Goal: Transaction & Acquisition: Subscribe to service/newsletter

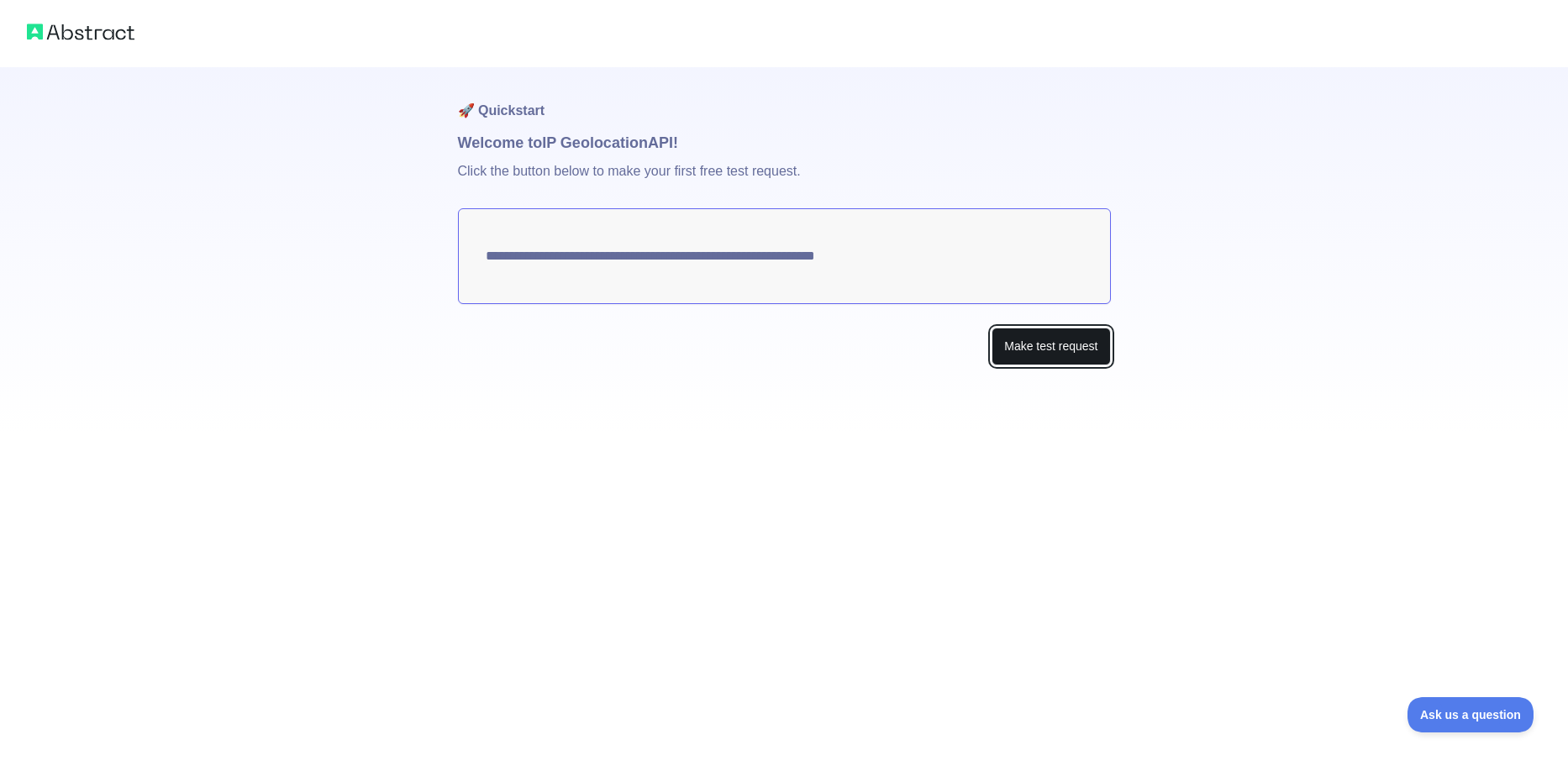
click at [1025, 354] on button "Make test request" at bounding box center [1050, 347] width 119 height 38
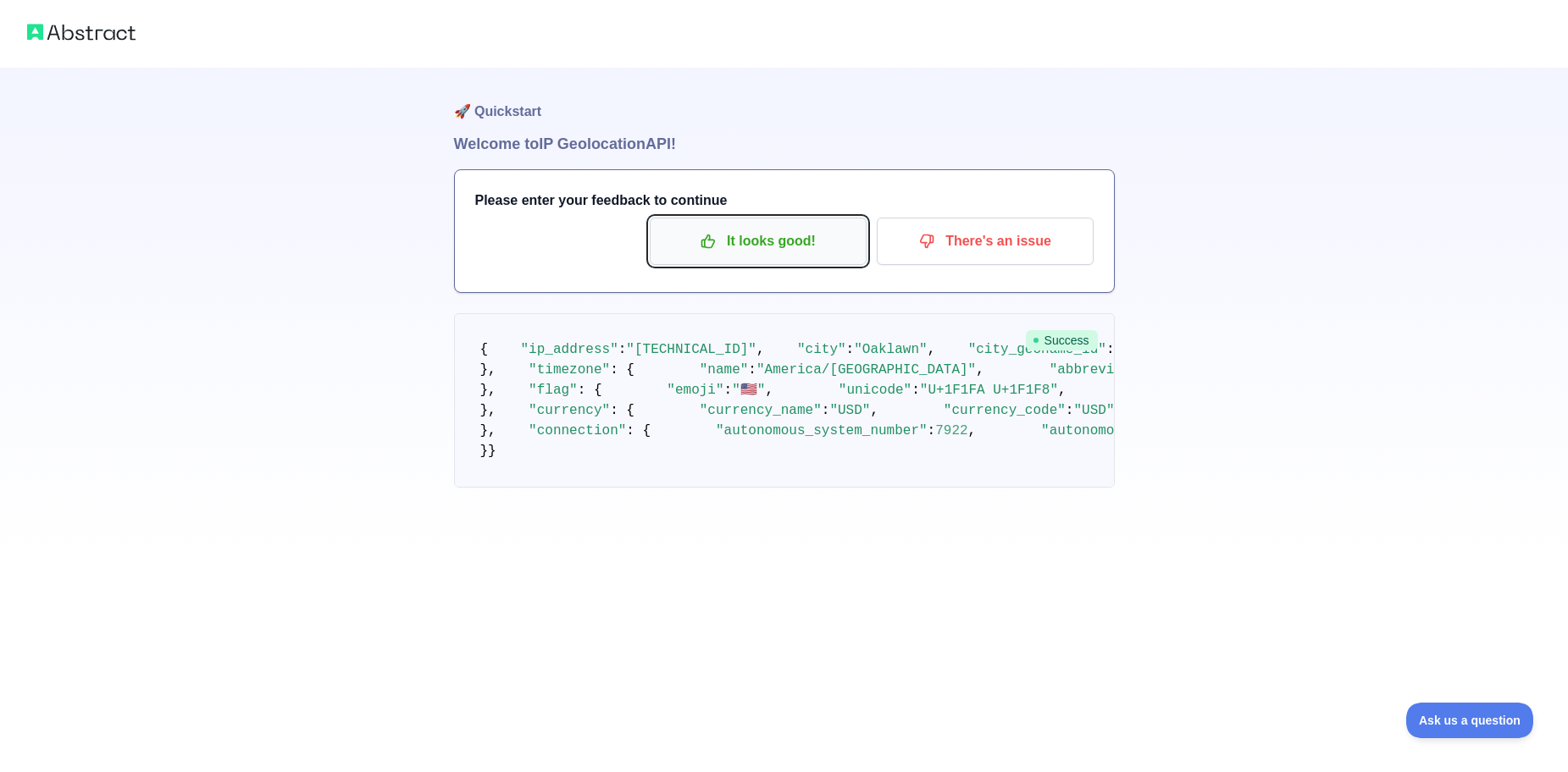
click at [788, 243] on p "It looks good!" at bounding box center [758, 241] width 191 height 29
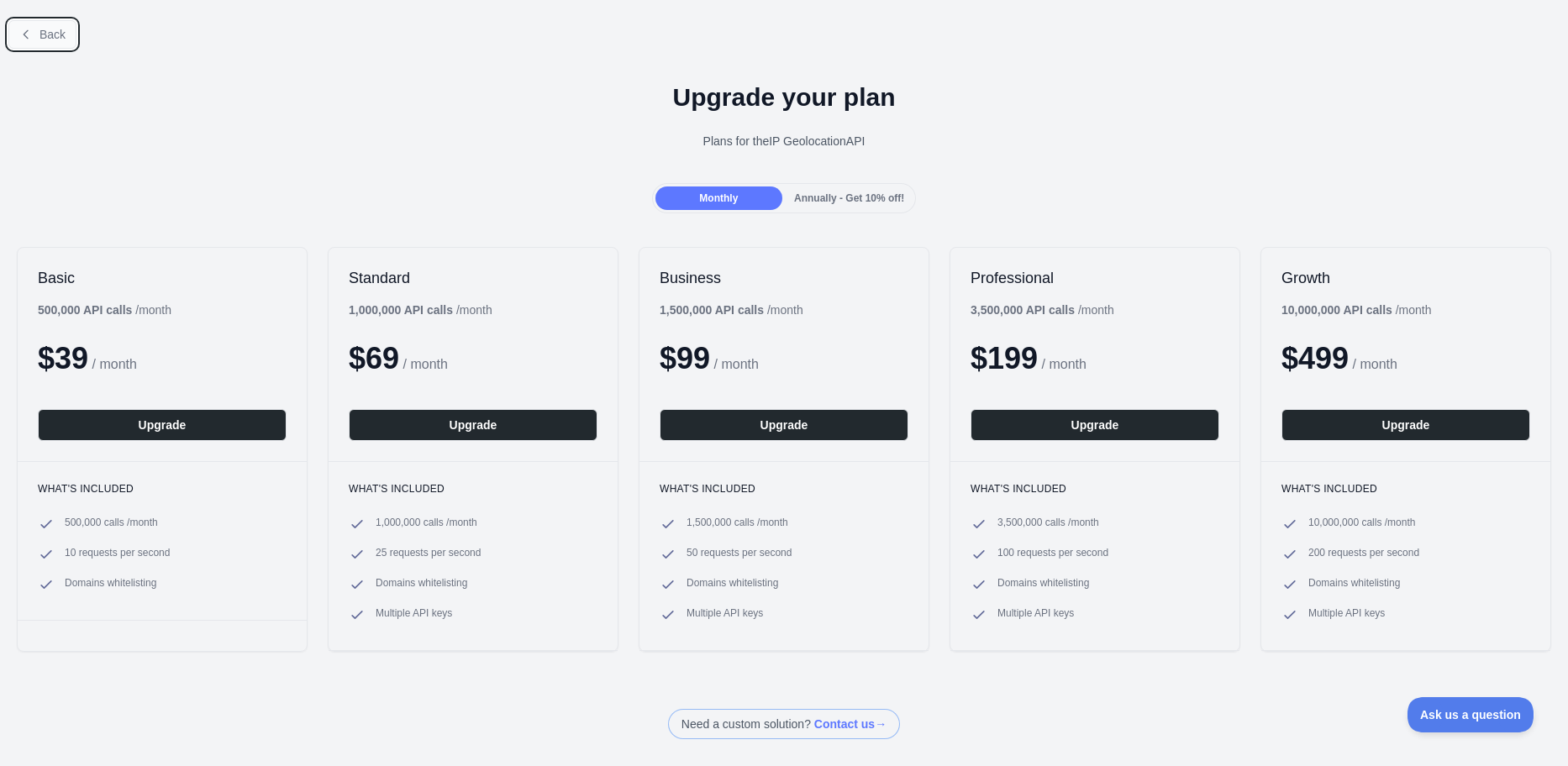
click at [30, 27] on button "Back" at bounding box center [42, 35] width 68 height 29
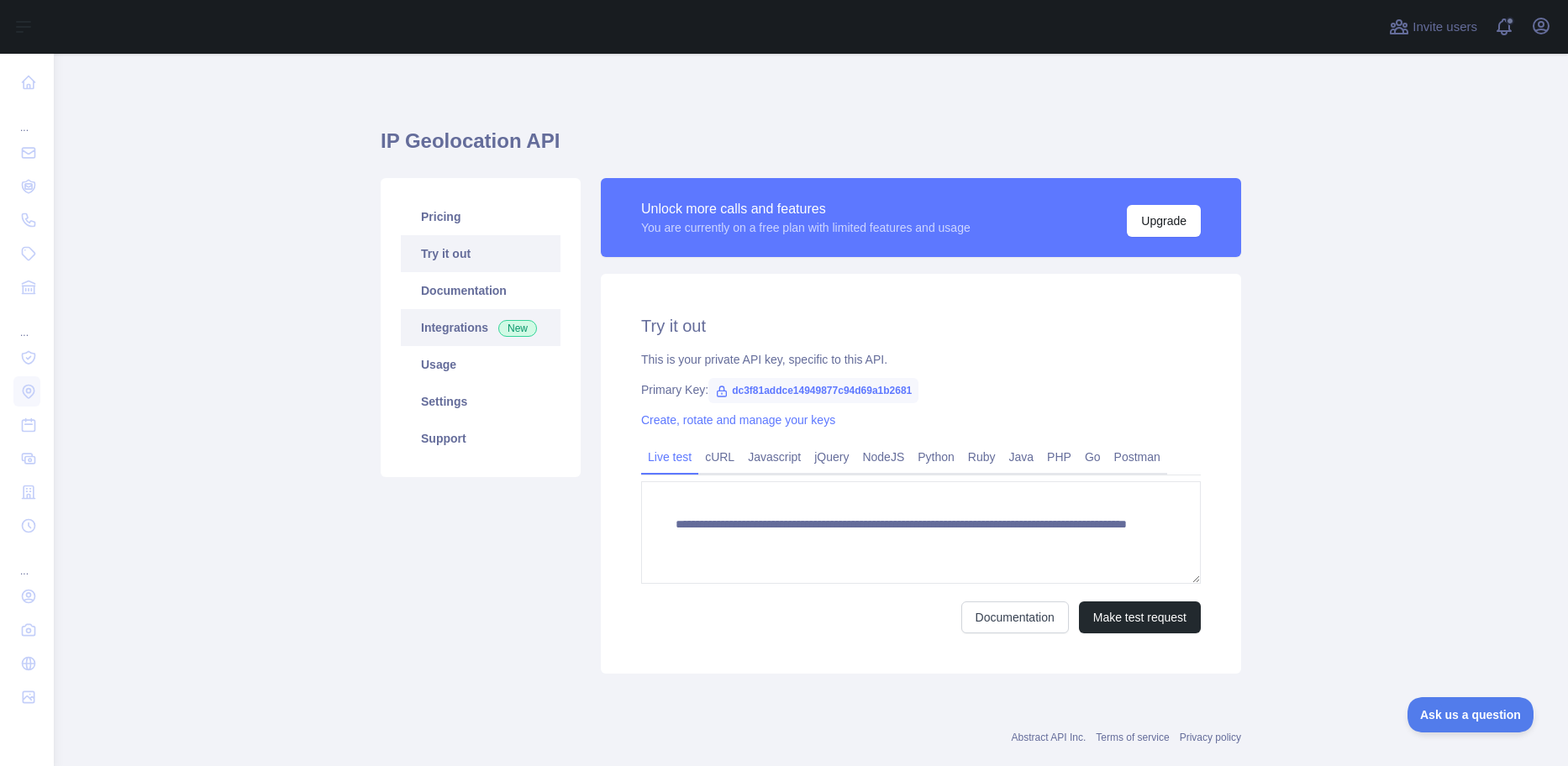
click at [511, 323] on span "New" at bounding box center [517, 328] width 38 height 17
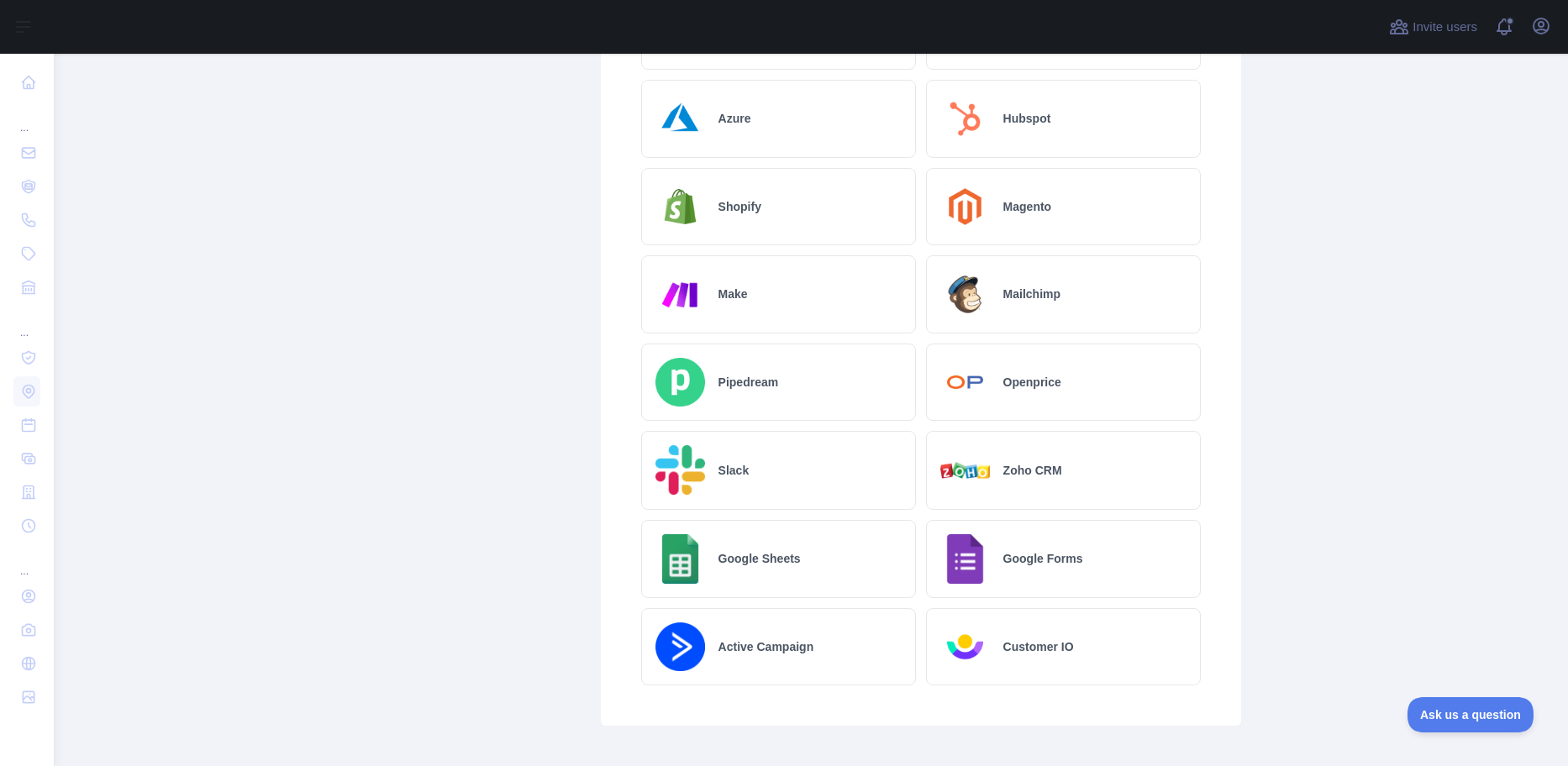
scroll to position [756, 0]
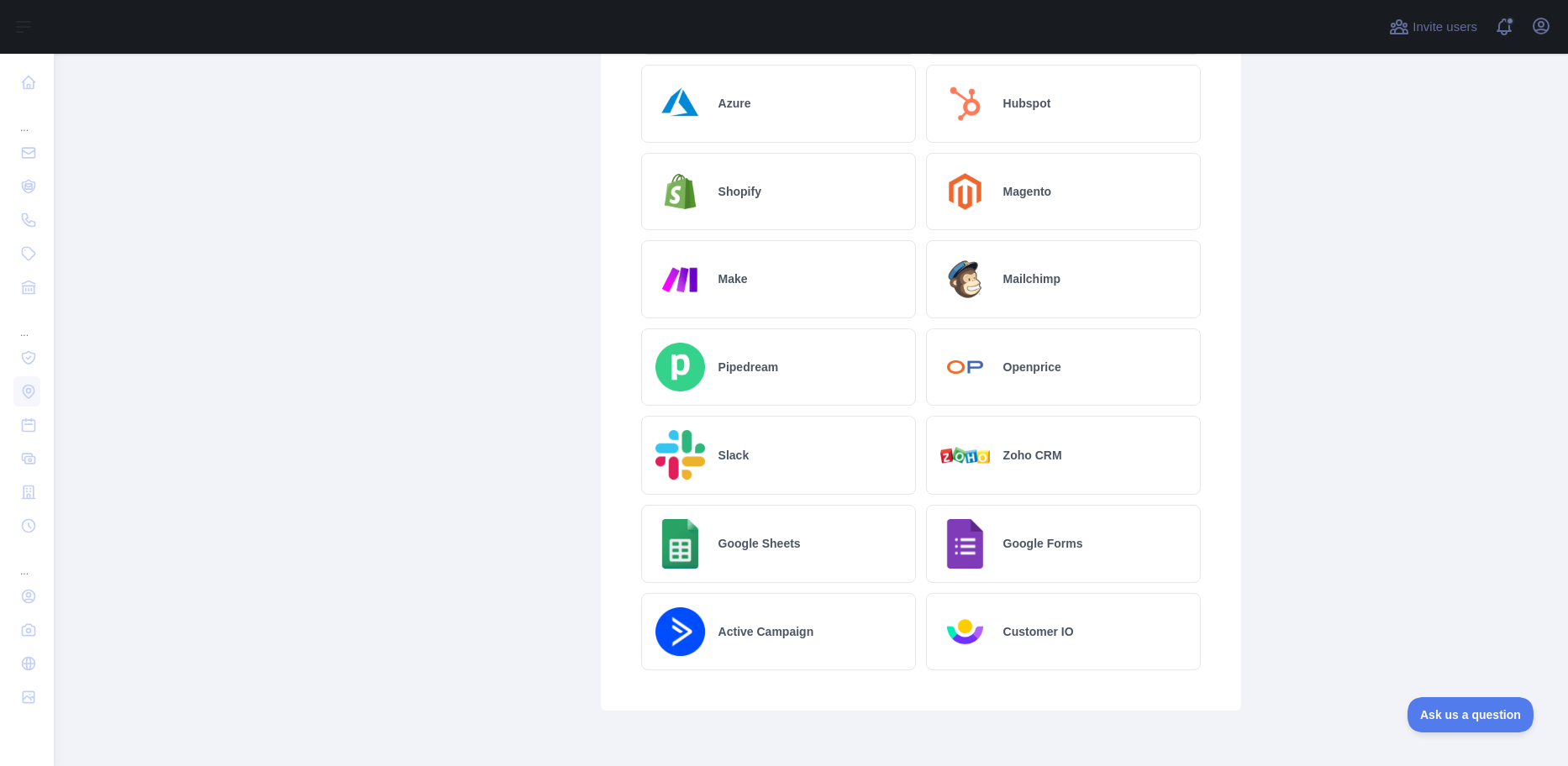
click at [805, 553] on div "Google Sheets" at bounding box center [778, 543] width 274 height 78
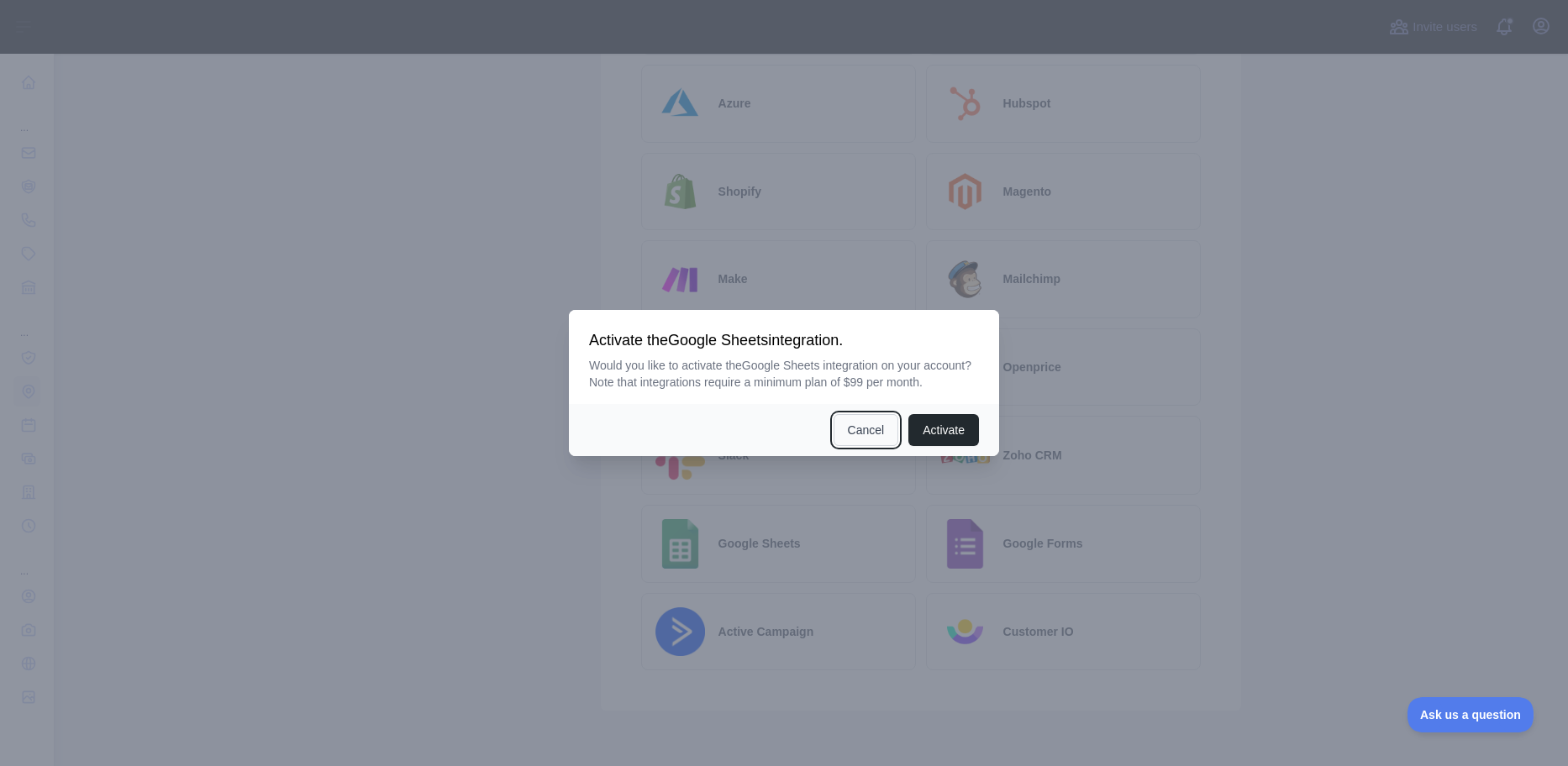
click at [851, 423] on button "Cancel" at bounding box center [866, 430] width 65 height 32
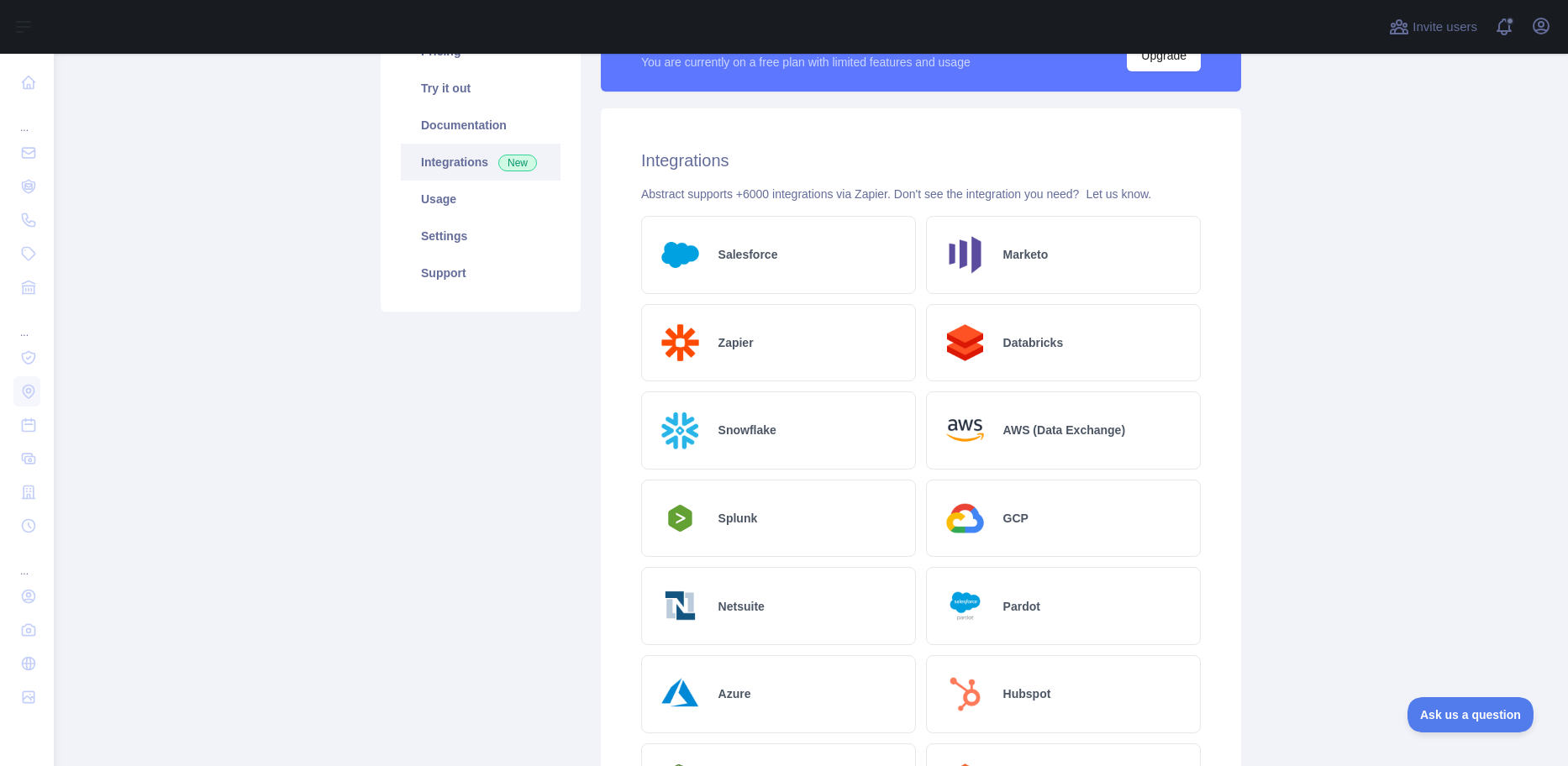
scroll to position [0, 0]
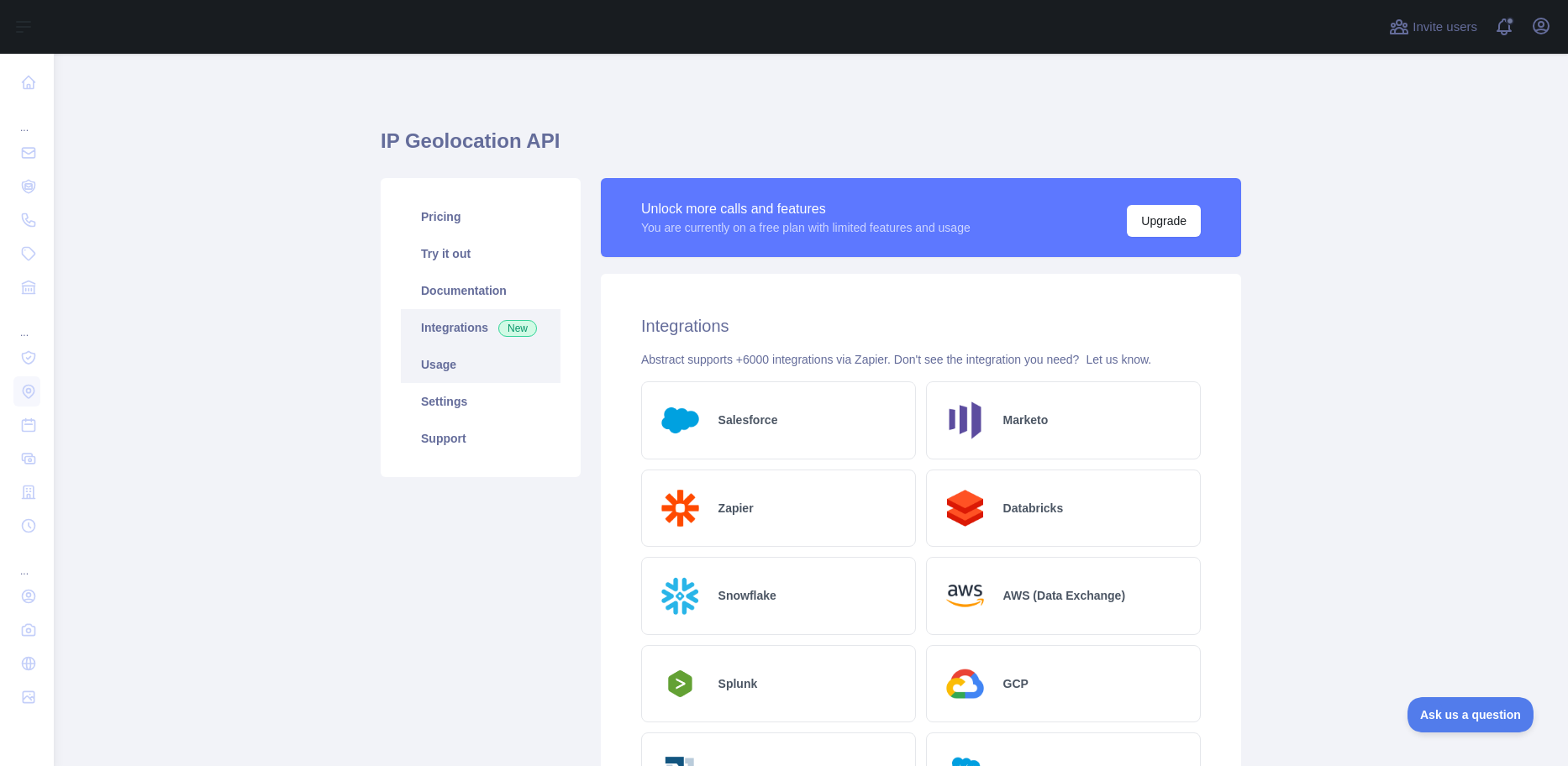
click at [446, 368] on link "Usage" at bounding box center [480, 364] width 160 height 37
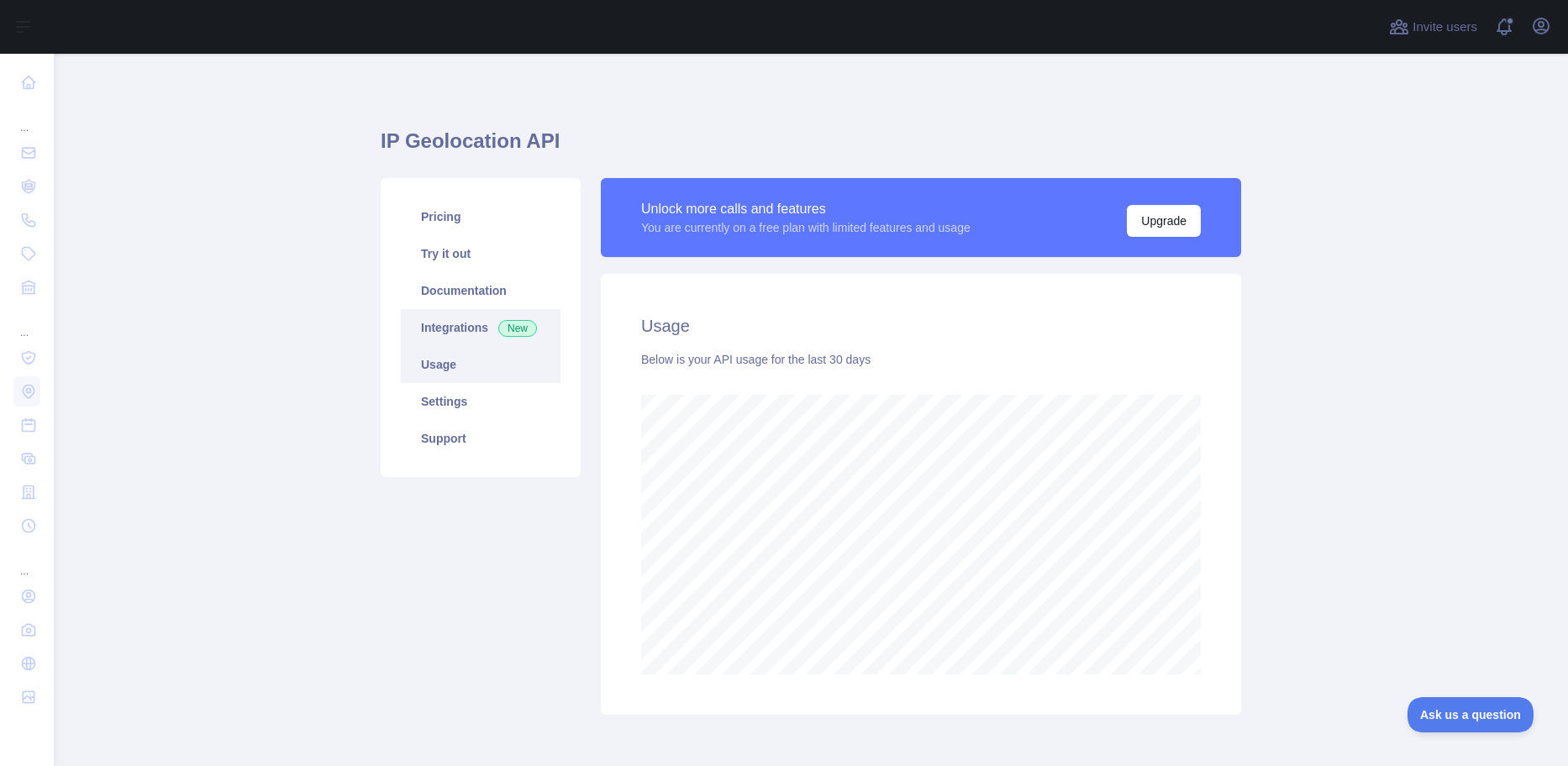
scroll to position [712, 1502]
click at [449, 332] on link "Integrations New" at bounding box center [480, 327] width 160 height 37
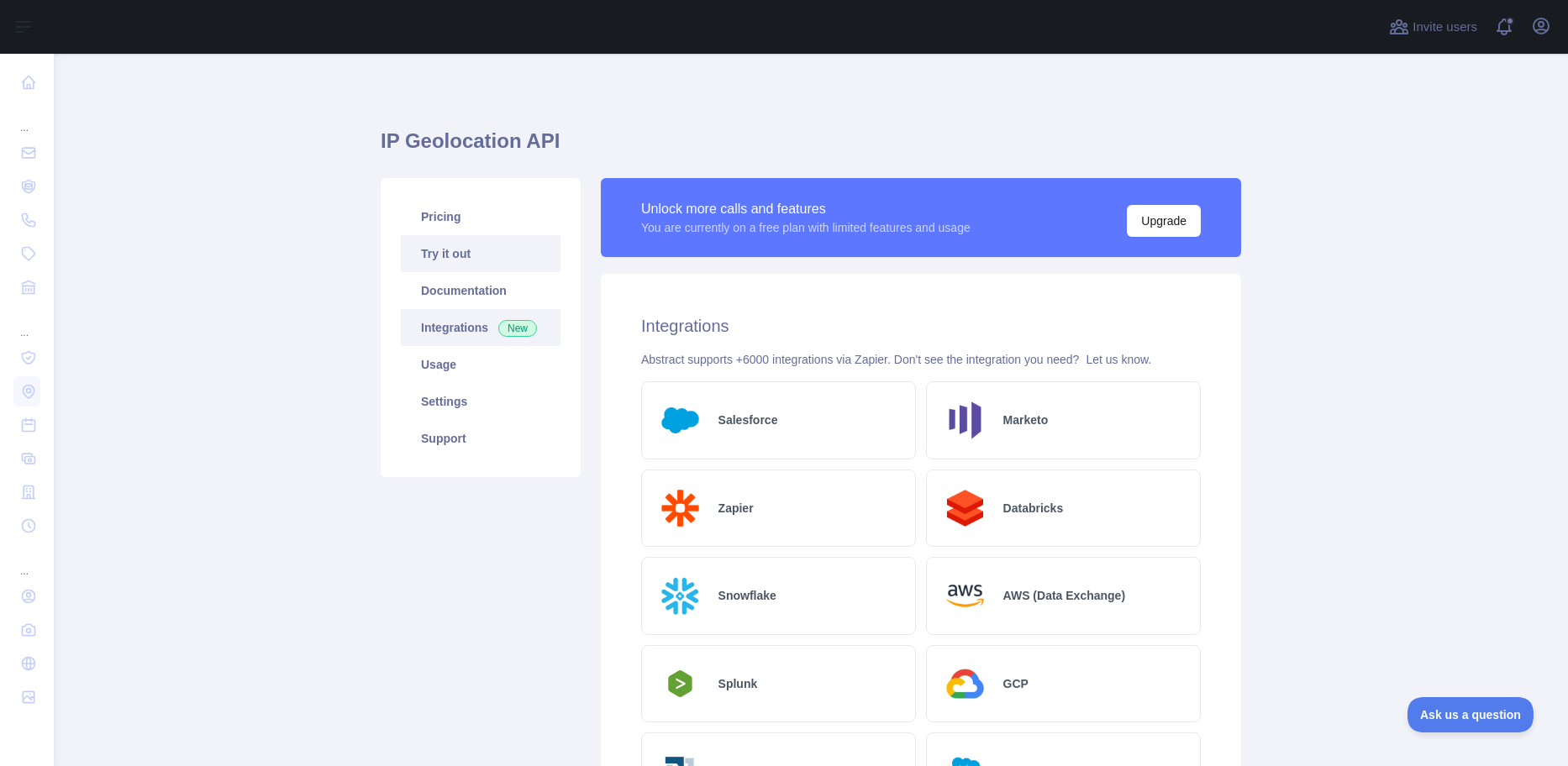
click at [454, 244] on link "Try it out" at bounding box center [480, 253] width 160 height 37
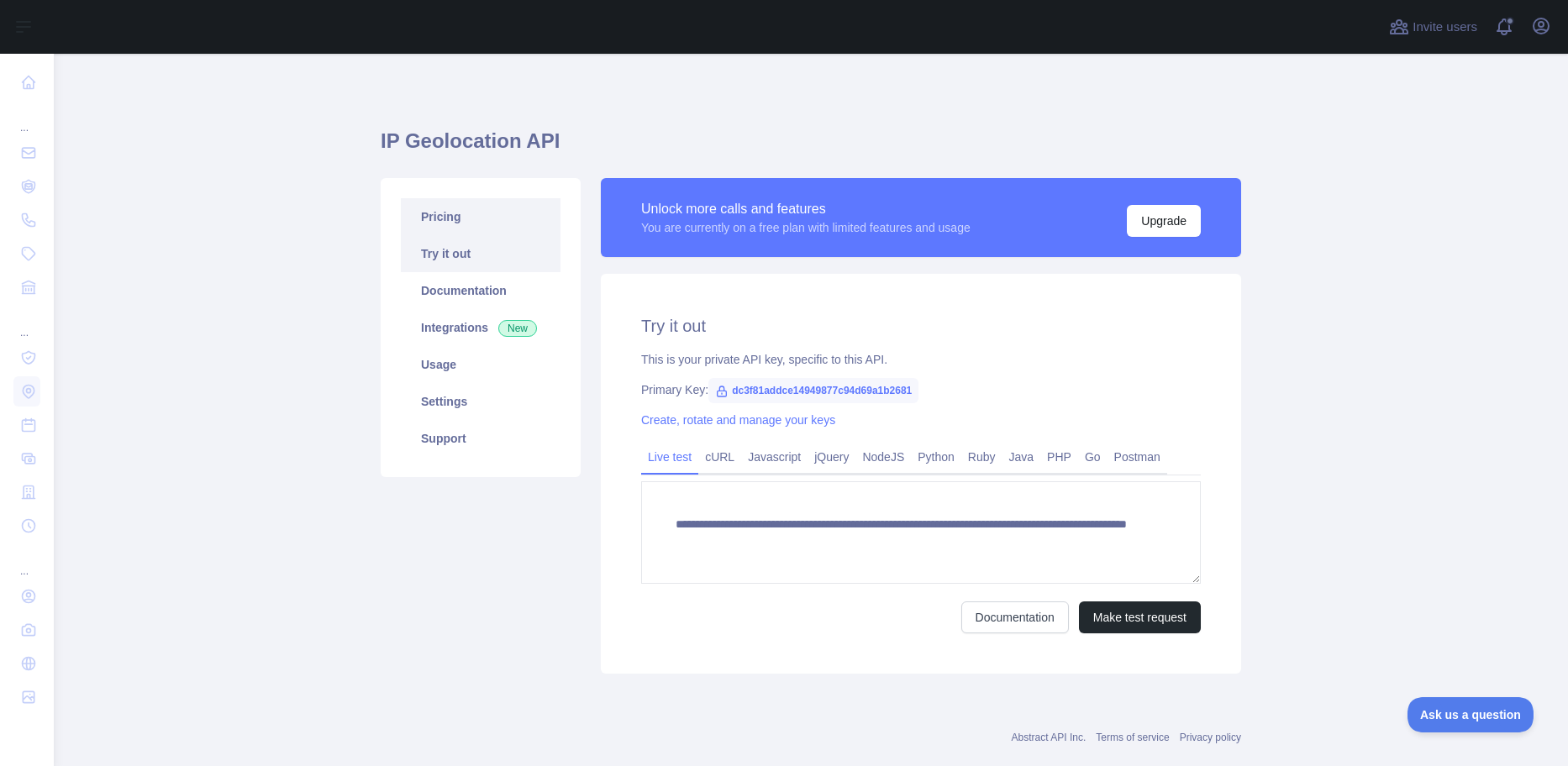
click at [479, 231] on link "Pricing" at bounding box center [480, 216] width 160 height 37
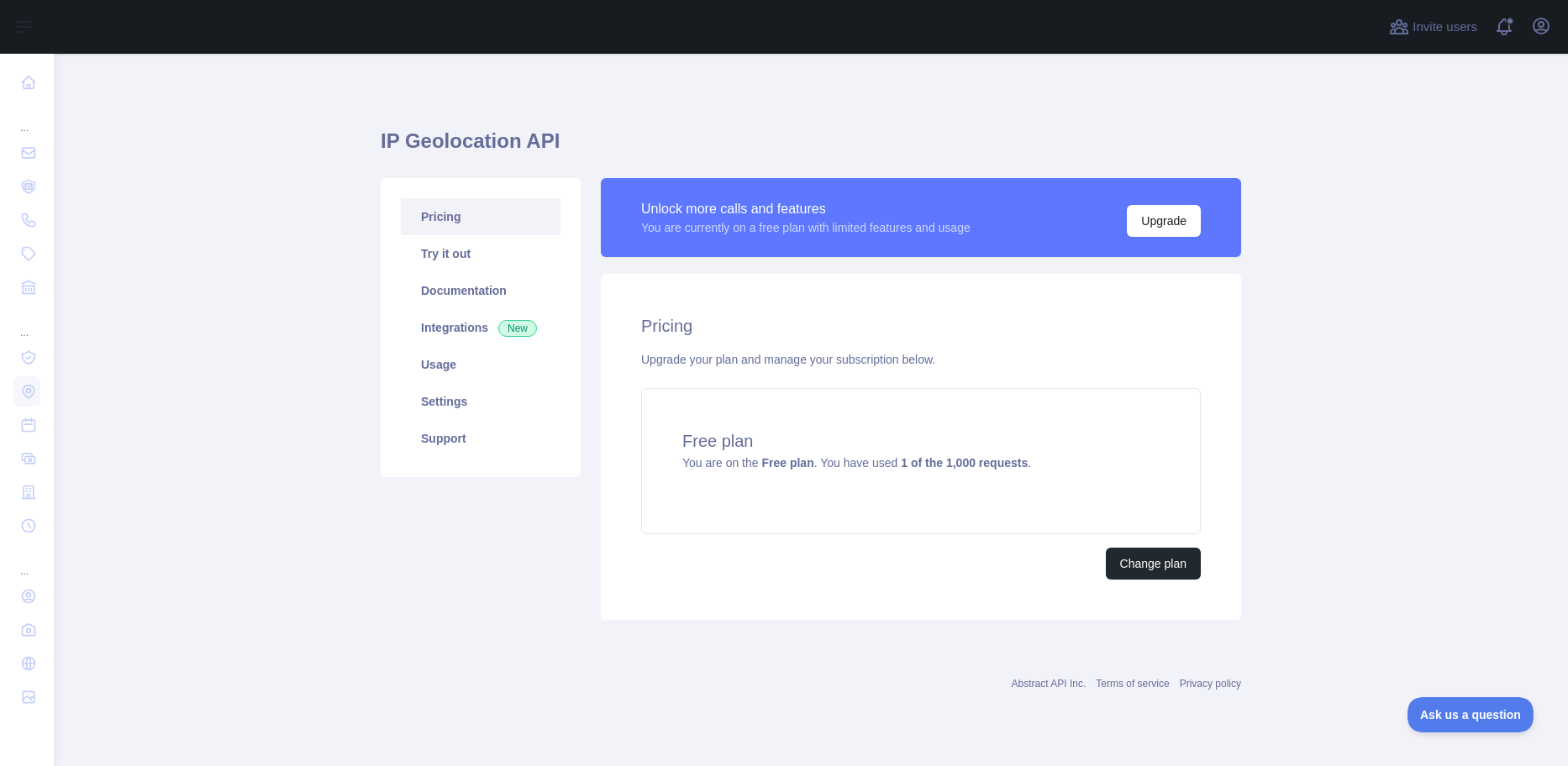
click at [1133, 546] on div "Pricing Upgrade your plan and manage your subscription below. Free plan You are…" at bounding box center [921, 446] width 640 height 346
click at [1148, 566] on button "Change plan" at bounding box center [1153, 564] width 95 height 32
